Goal: Task Accomplishment & Management: Manage account settings

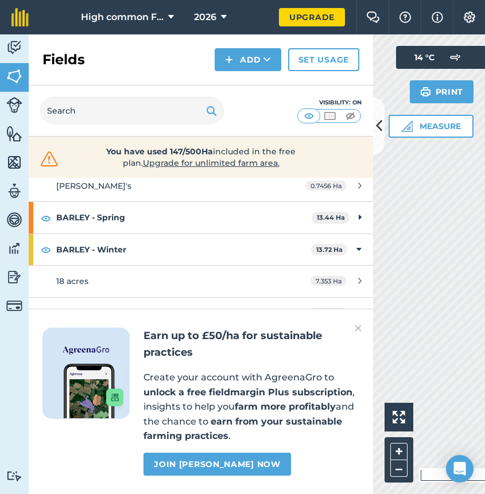
scroll to position [410, 0]
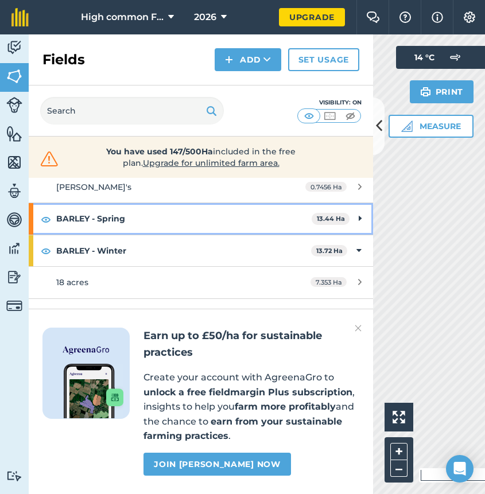
click at [241, 211] on strong "BARLEY - Spring" at bounding box center [183, 218] width 255 height 31
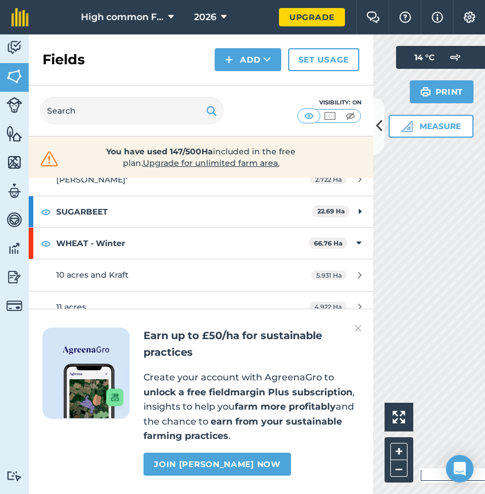
scroll to position [677, 0]
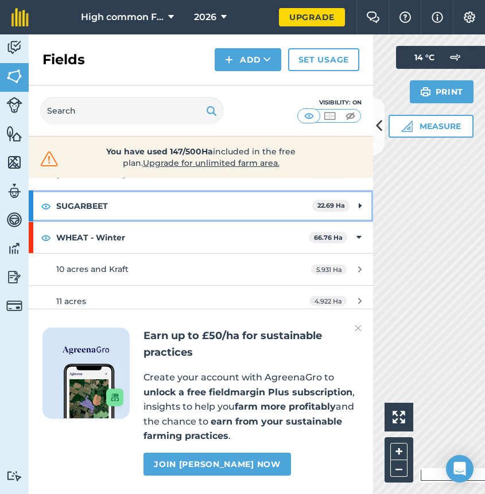
click at [255, 197] on strong "SUGARBEET" at bounding box center [184, 206] width 256 height 31
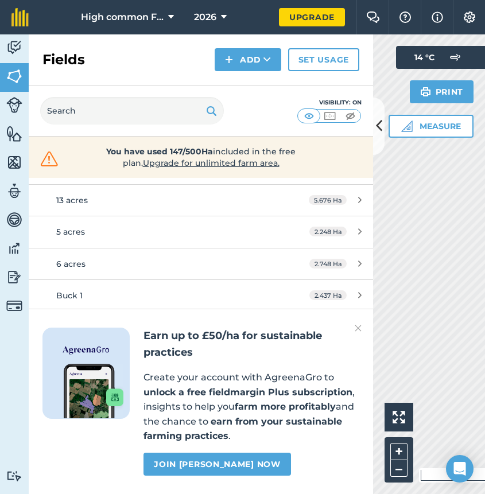
scroll to position [936, 0]
click at [357, 329] on img at bounding box center [358, 328] width 7 height 14
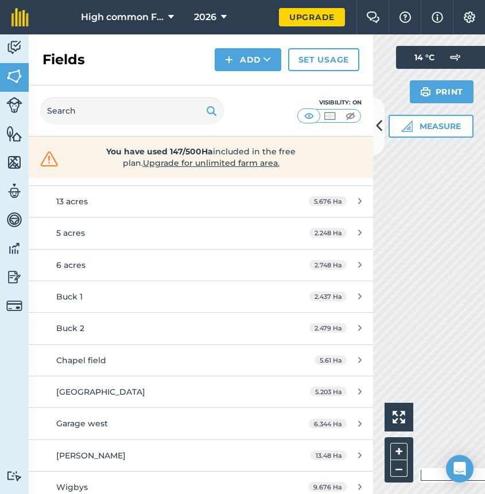
click at [191, 449] on div "[PERSON_NAME]" at bounding box center [164, 455] width 216 height 13
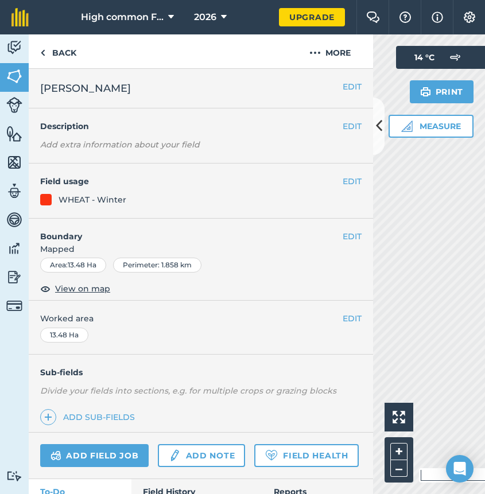
click at [353, 181] on button "EDIT" at bounding box center [352, 181] width 19 height 13
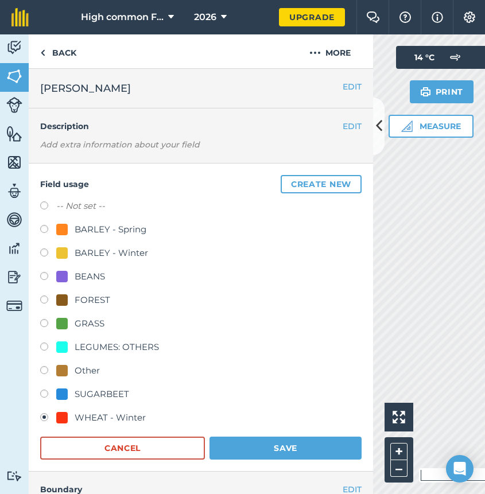
click at [44, 229] on label at bounding box center [48, 230] width 16 height 11
radio input "true"
radio input "false"
click at [235, 448] on button "Save" at bounding box center [286, 448] width 152 height 23
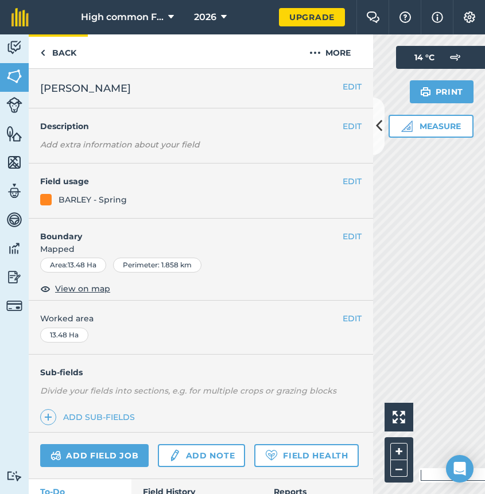
click at [44, 51] on img at bounding box center [42, 53] width 5 height 14
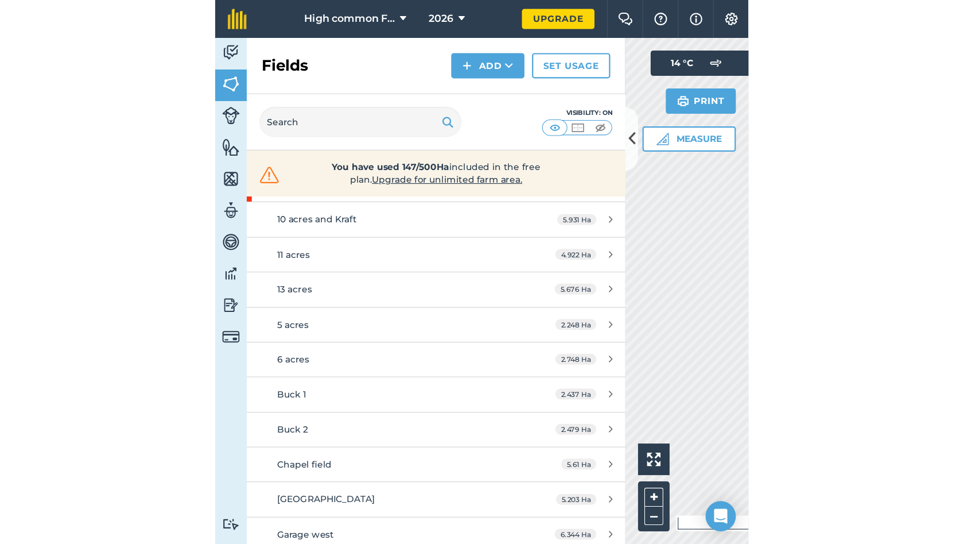
scroll to position [887, 0]
